Goal: Information Seeking & Learning: Learn about a topic

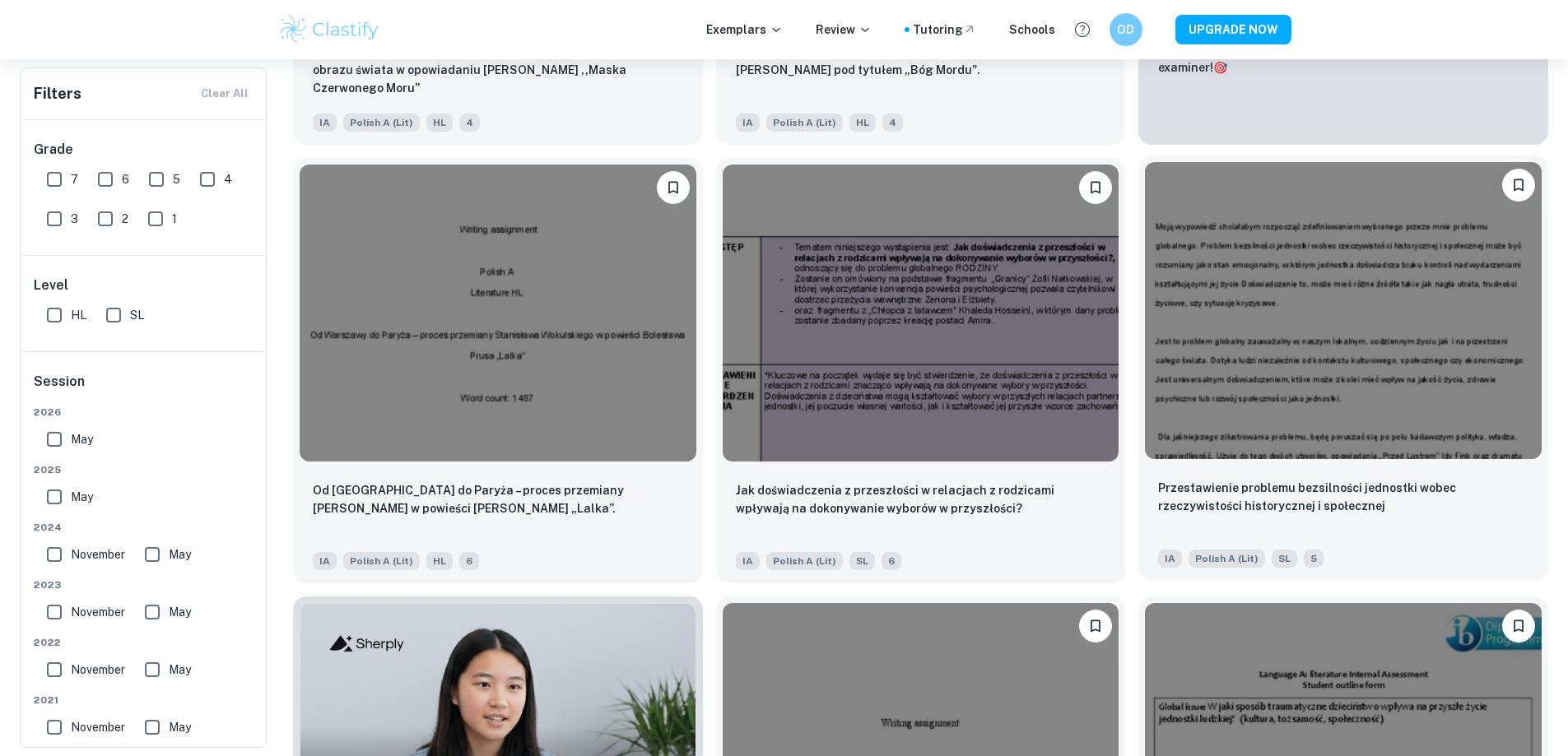
scroll to position [741, 0]
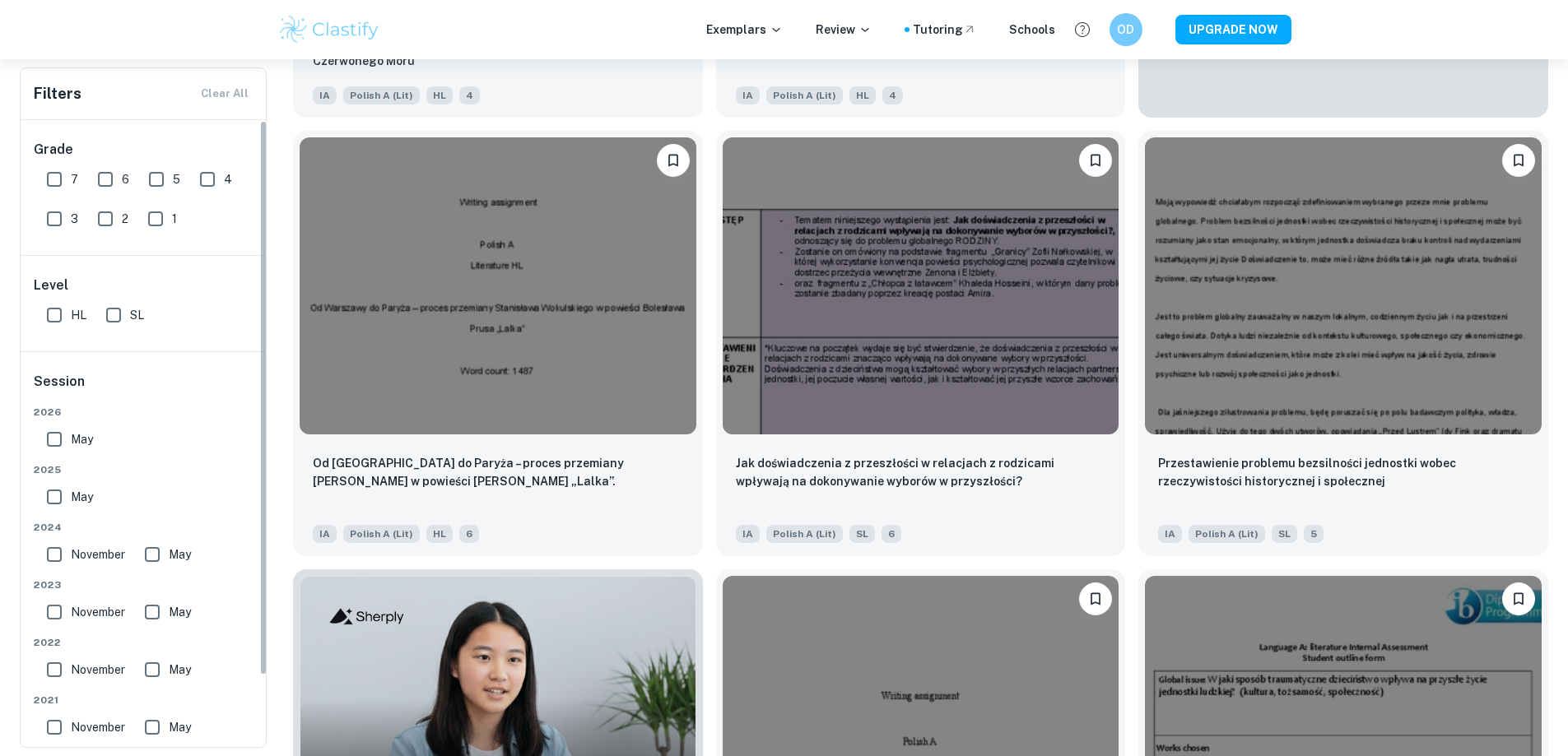
click at [117, 301] on input "SL" at bounding box center [113, 315] width 33 height 33
checkbox input "true"
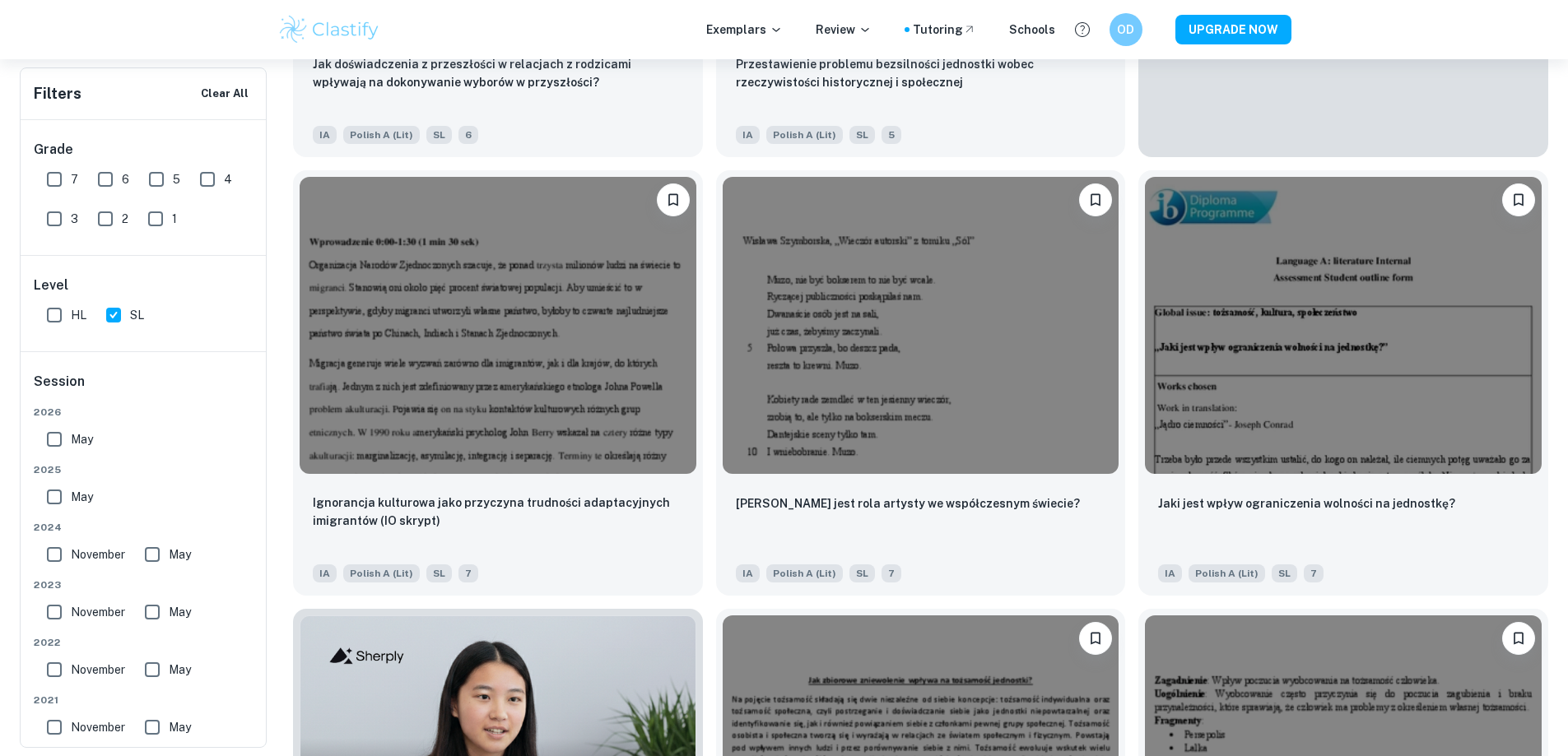
scroll to position [780, 0]
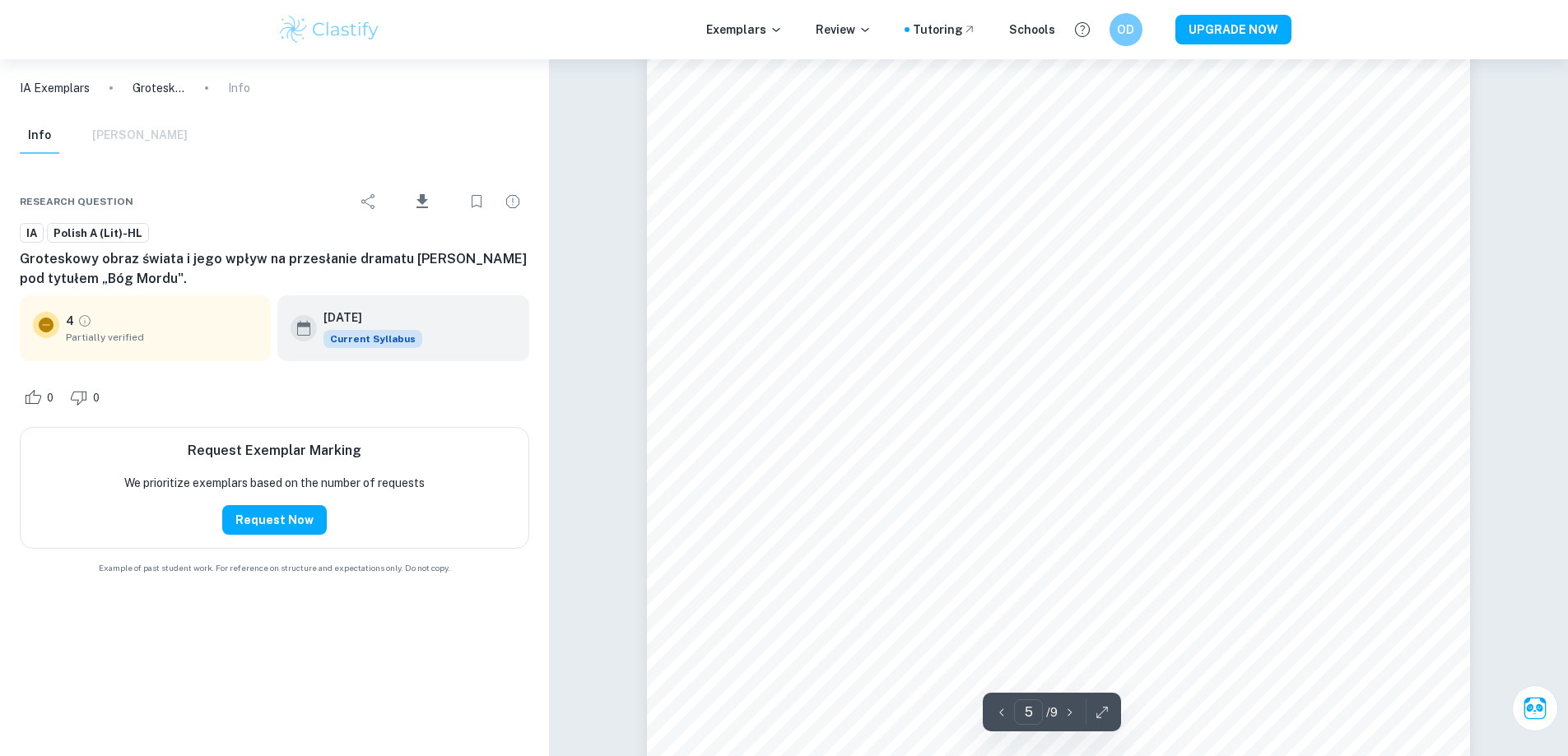
scroll to position [5348, 0]
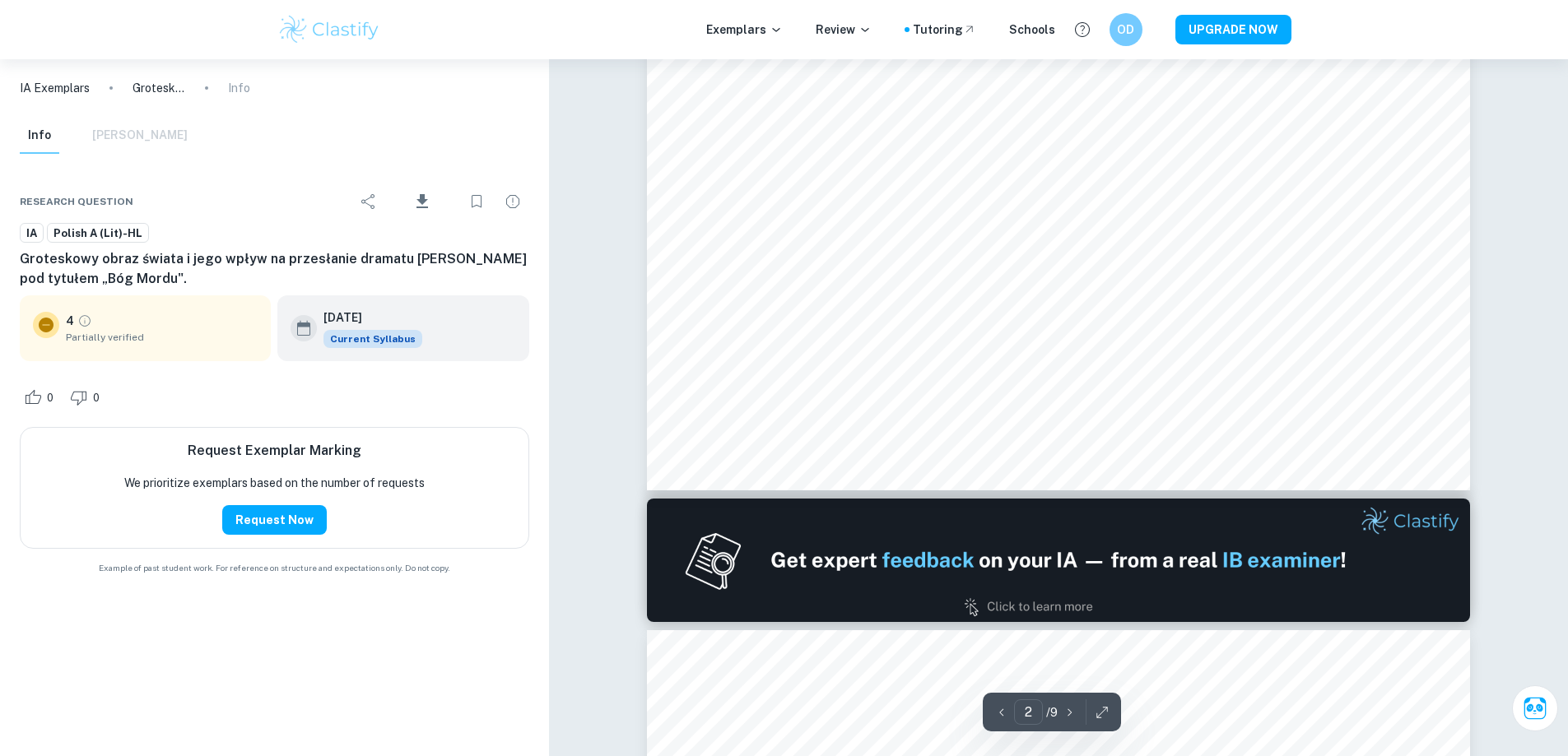
type input "1"
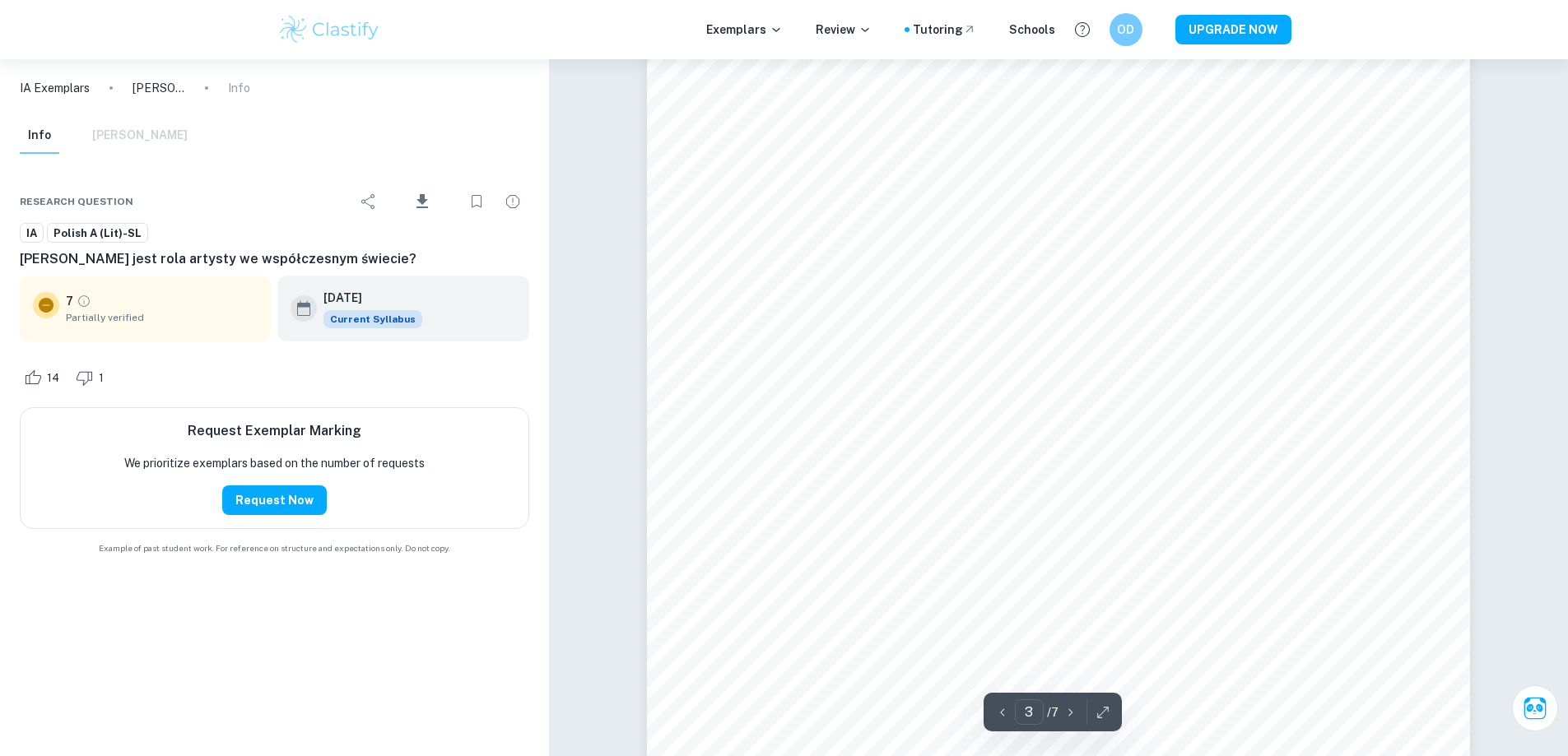
scroll to position [2716, 0]
type input "4"
